Goal: Transaction & Acquisition: Purchase product/service

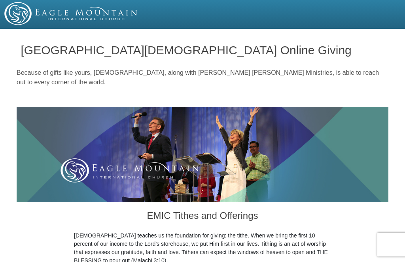
scroll to position [270, 0]
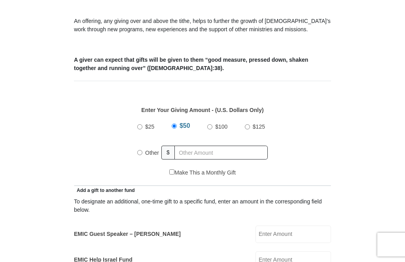
click at [143, 154] on label "Other" at bounding box center [152, 152] width 19 height 17
click at [143, 154] on input "Other" at bounding box center [139, 152] width 5 height 5
radio input "true"
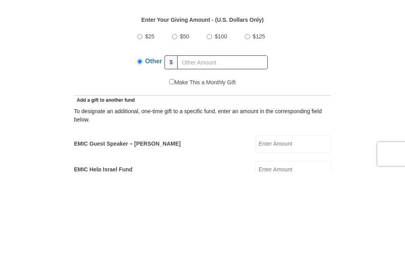
click at [141, 226] on div "EMIC Guest Speaker – Mike Evans EMIC Guest Speaker – Mike Evans Amount must be …" at bounding box center [202, 234] width 257 height 17
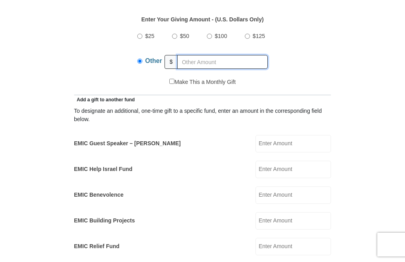
click at [195, 63] on input "text" at bounding box center [222, 62] width 91 height 14
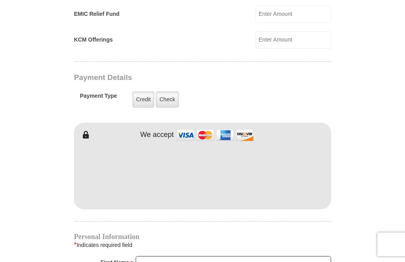
scroll to position [593, 0]
type input "150"
click at [134, 101] on label "Credit" at bounding box center [144, 99] width 22 height 16
click at [0, 0] on input "Credit" at bounding box center [0, 0] width 0 height 0
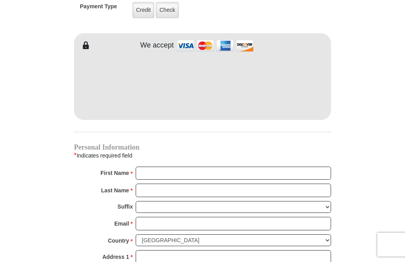
scroll to position [682, 0]
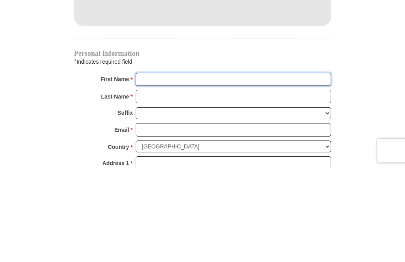
click at [145, 167] on input "First Name *" at bounding box center [234, 173] width 196 height 13
type input "Ann"
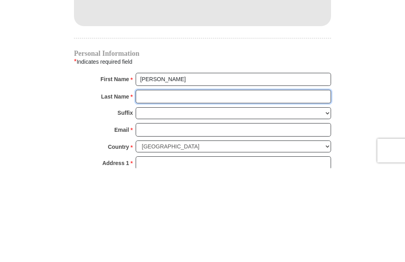
click at [144, 184] on input "Last Name *" at bounding box center [234, 190] width 196 height 13
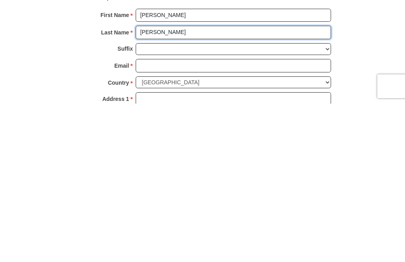
type input "Vassell"
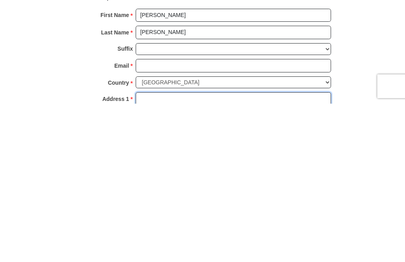
click at [146, 251] on input "Address 1 *" at bounding box center [234, 257] width 196 height 13
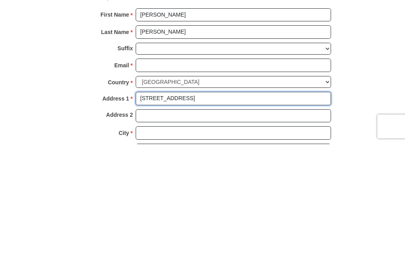
scroll to position [727, 0]
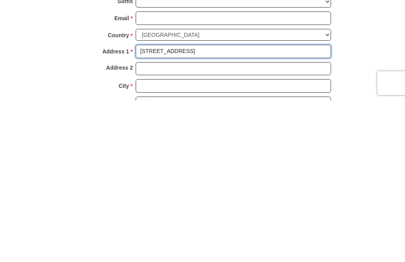
type input "1401 Cattle Crossing Drive"
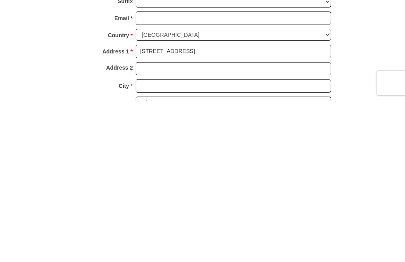
click at [153, 258] on select "Choose Alabama Alaska American Samoa Arizona Arkansas Armed Forces Americas Arm…" at bounding box center [234, 264] width 196 height 12
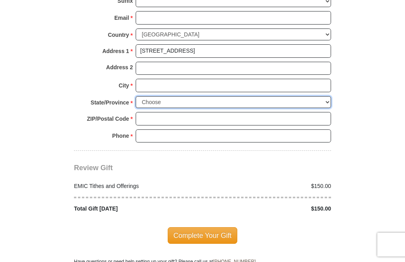
select select "TX"
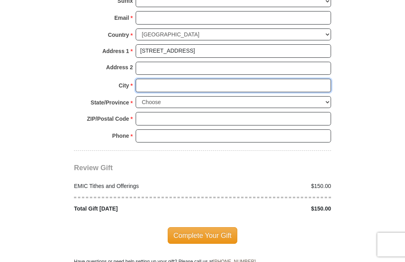
click at [145, 79] on input "City *" at bounding box center [234, 85] width 196 height 13
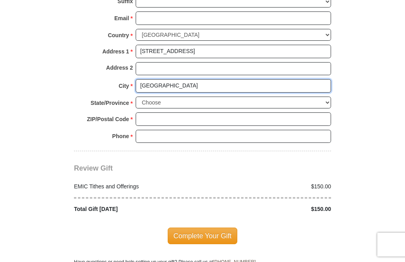
type input "Fort Worth"
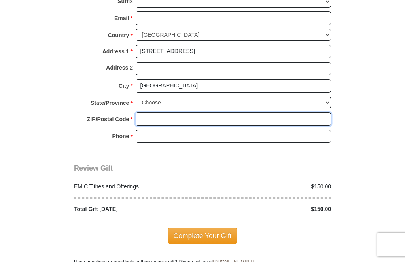
click at [147, 116] on input "ZIP/Postal Code *" at bounding box center [234, 118] width 196 height 13
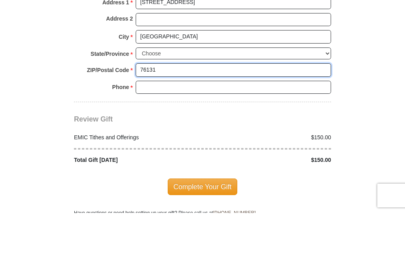
type input "76131"
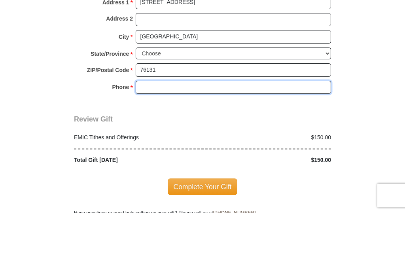
click at [147, 130] on input "Phone * *" at bounding box center [234, 136] width 196 height 13
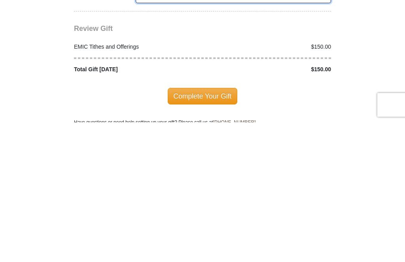
type input "817 3721344"
click at [184, 228] on span "Complete Your Gift" at bounding box center [203, 236] width 70 height 17
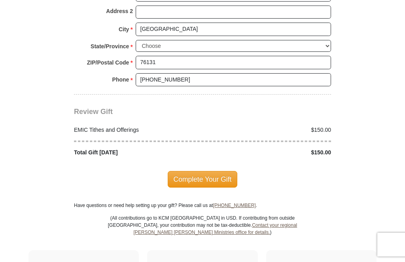
scroll to position [891, 0]
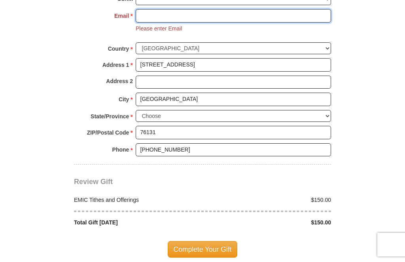
click at [146, 9] on input "Email *" at bounding box center [234, 15] width 196 height 13
type input "avassell@kcm.org"
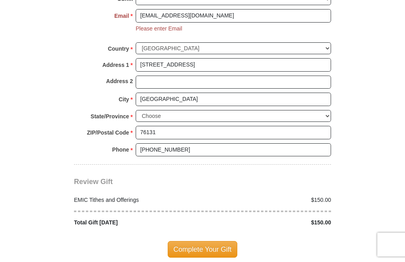
click at [177, 241] on span "Complete Your Gift" at bounding box center [203, 249] width 70 height 17
